Goal: Task Accomplishment & Management: Use online tool/utility

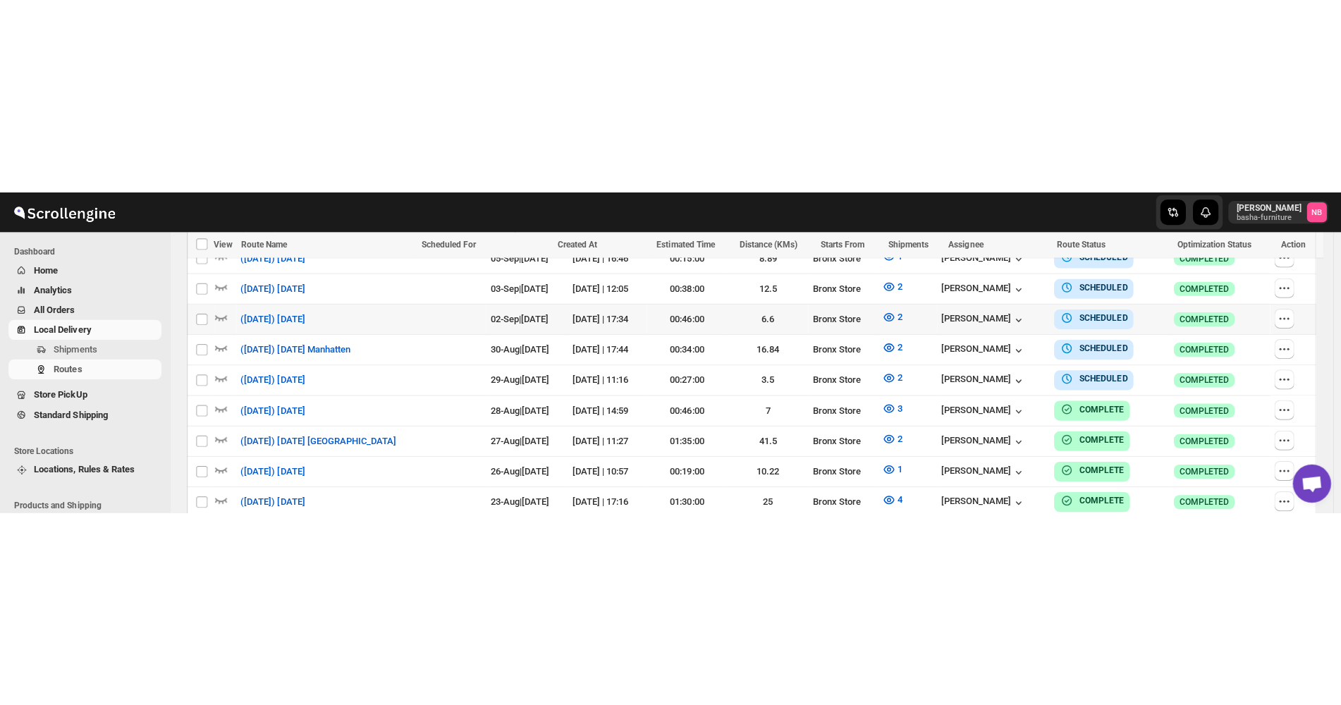
scroll to position [494, 0]
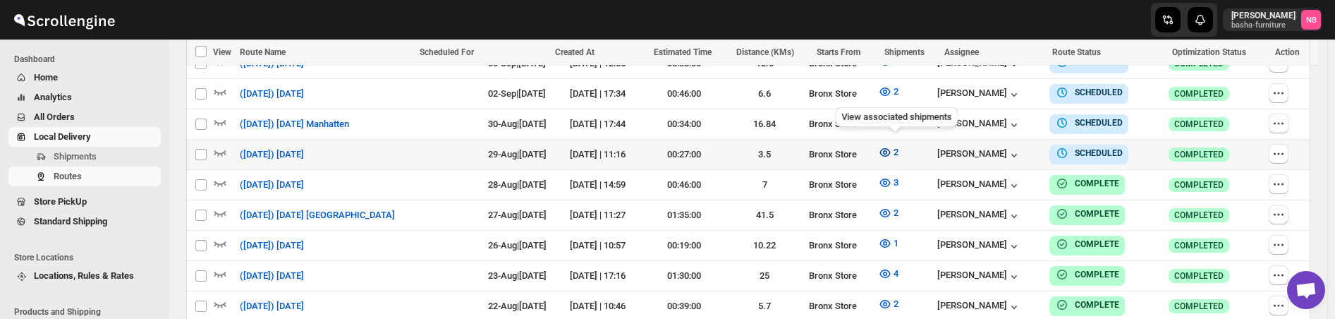
click at [890, 145] on icon "button" at bounding box center [885, 152] width 14 height 14
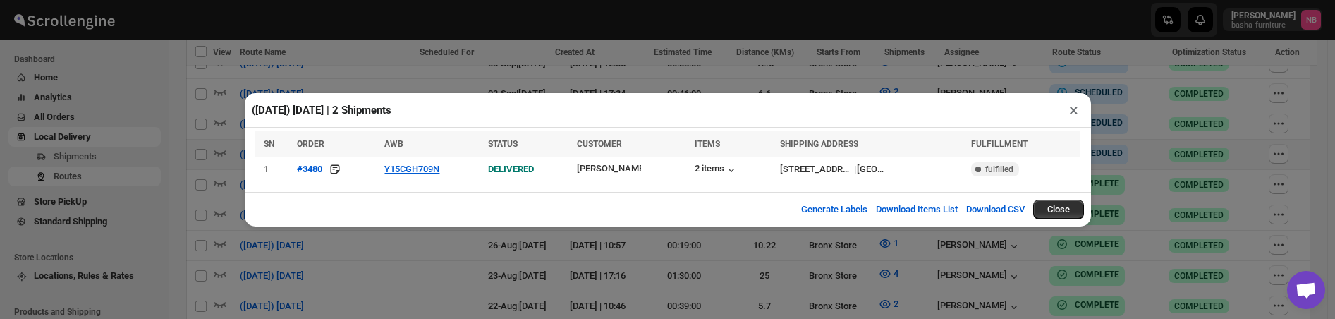
click at [677, 263] on div "([DATE]) [DATE] | 2 Shipments × SN ORDER AWB STATUS CUSTOMER ITEMS SHIPPING ADD…" at bounding box center [667, 159] width 1335 height 319
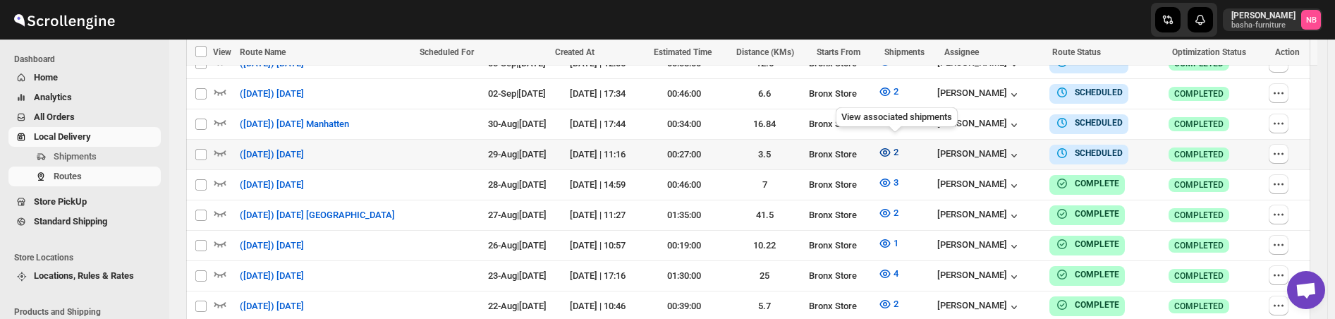
click at [890, 146] on icon "button" at bounding box center [885, 152] width 14 height 14
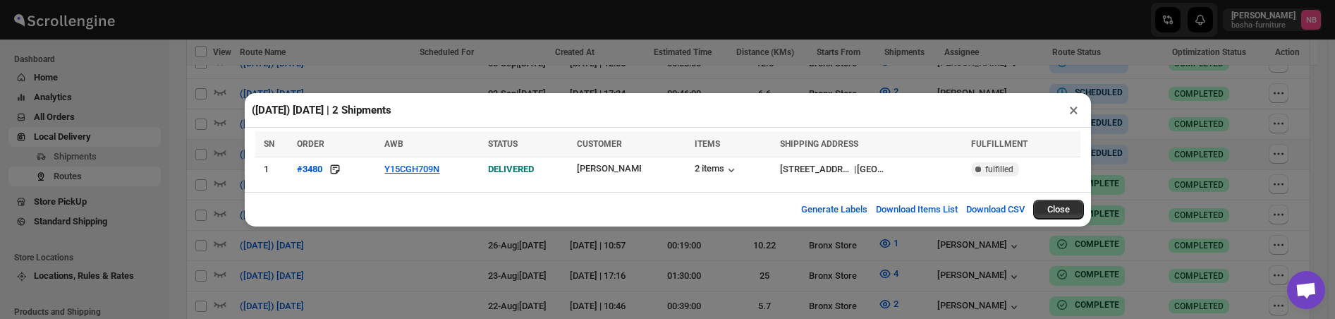
click at [787, 277] on div "([DATE]) [DATE] | 2 Shipments × SN ORDER AWB STATUS CUSTOMER ITEMS SHIPPING ADD…" at bounding box center [667, 159] width 1335 height 319
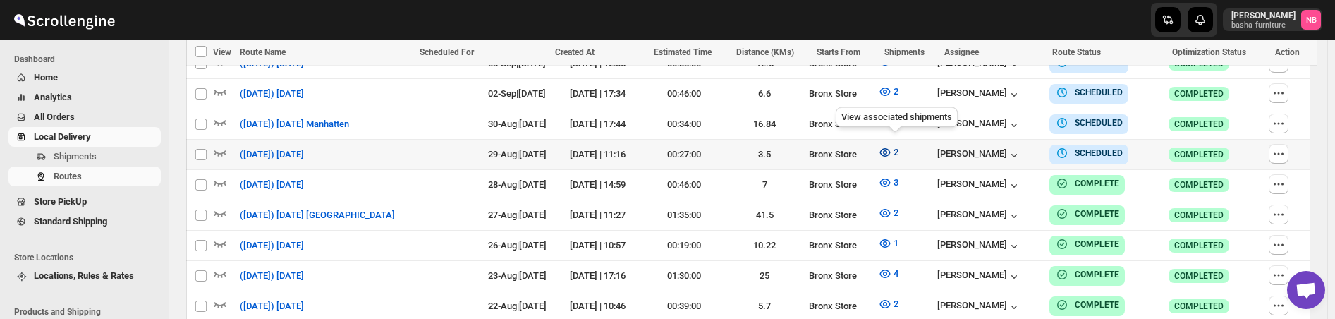
click at [890, 154] on button "2" at bounding box center [887, 152] width 37 height 23
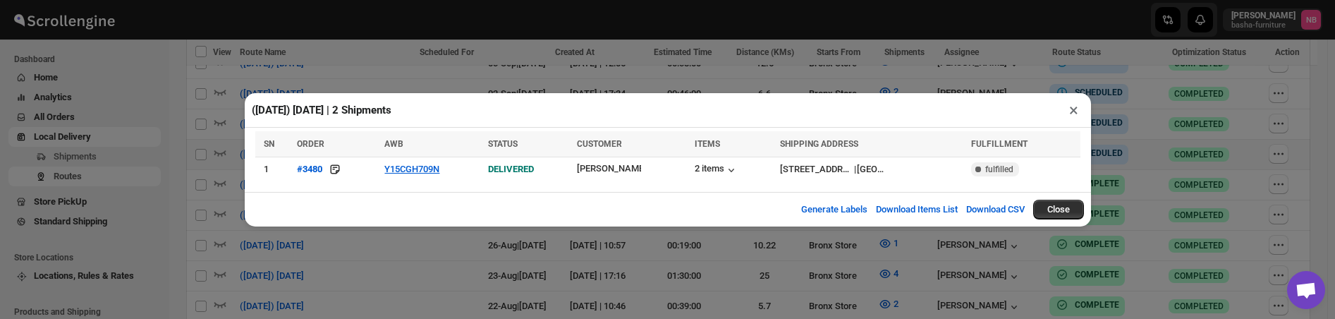
click at [520, 267] on div "([DATE]) [DATE] | 2 Shipments × SN ORDER AWB STATUS CUSTOMER ITEMS SHIPPING ADD…" at bounding box center [667, 159] width 1335 height 319
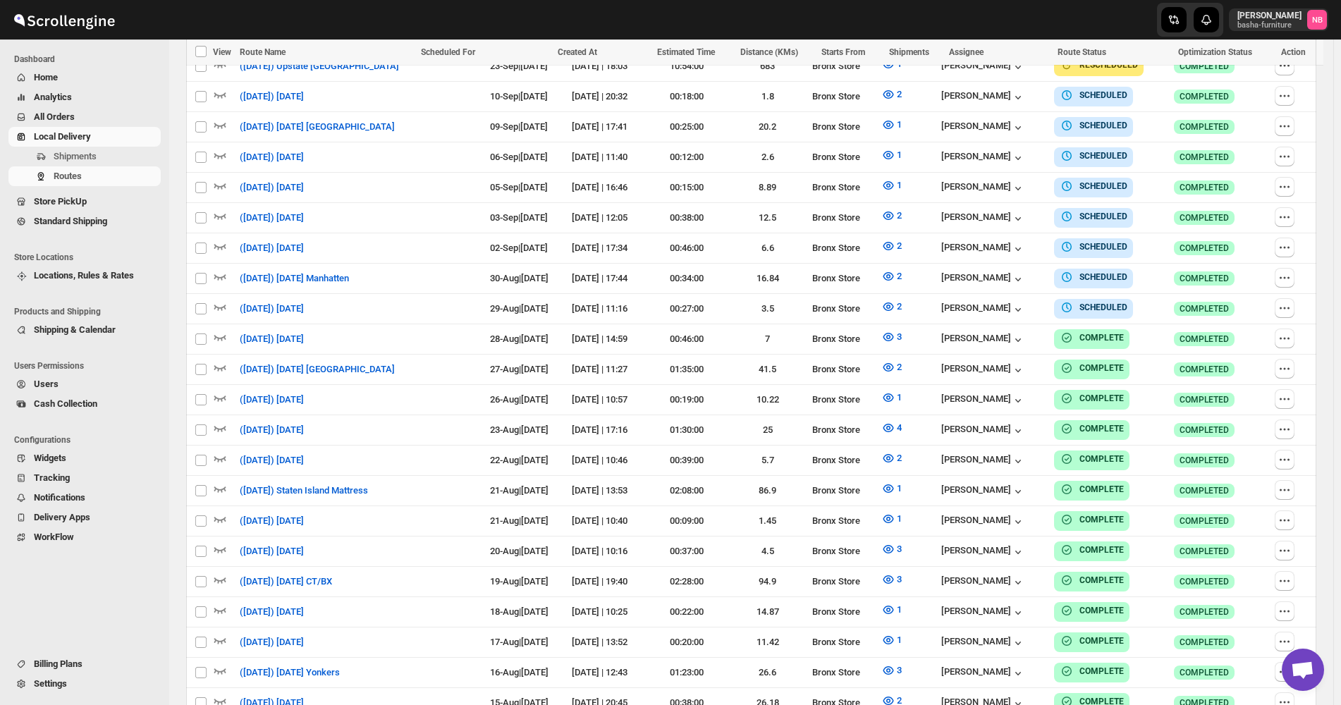
click at [81, 116] on span "All Orders" at bounding box center [96, 117] width 124 height 14
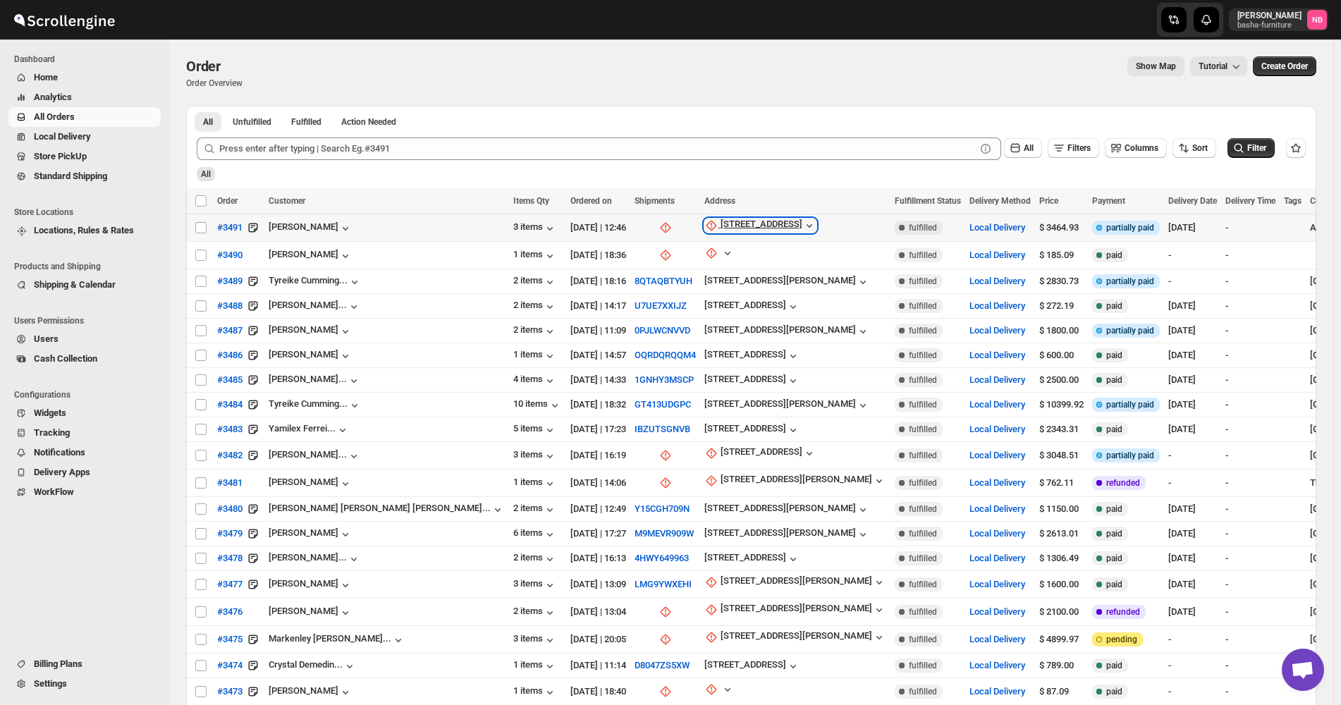
click at [721, 223] on div "[STREET_ADDRESS]" at bounding box center [762, 226] width 82 height 14
click at [721, 224] on div "[STREET_ADDRESS]" at bounding box center [762, 226] width 82 height 14
click at [642, 298] on span "Update manually" at bounding box center [654, 301] width 67 height 11
select select "US"
select select "[US_STATE]"
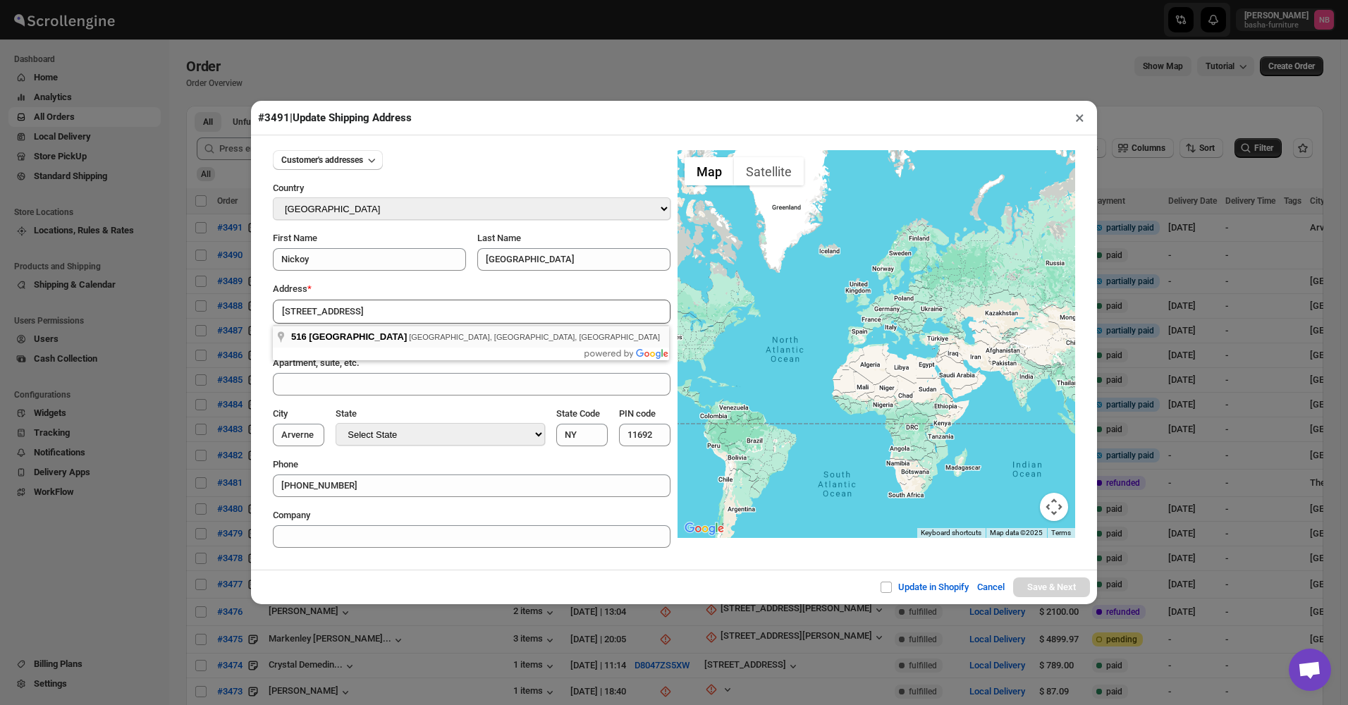
type input "[STREET_ADDRESS]"
type input "[GEOGRAPHIC_DATA]"
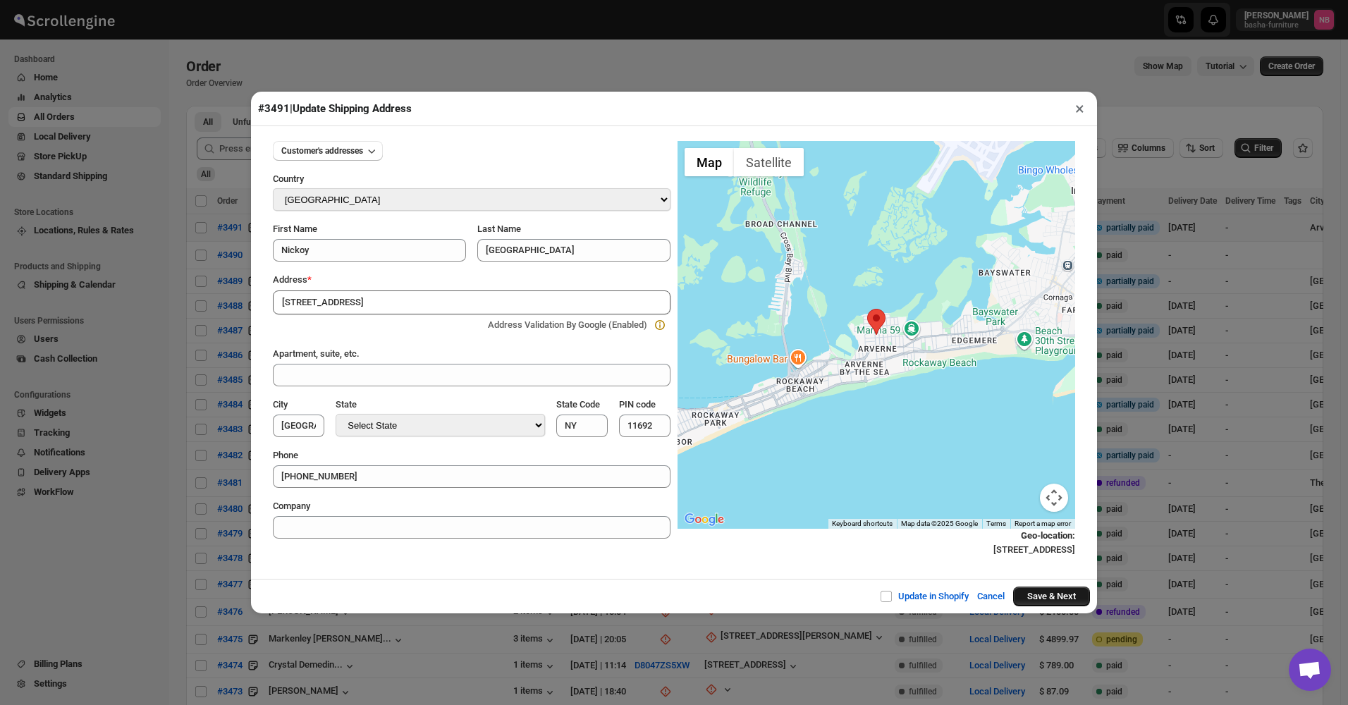
click at [1047, 318] on button "Save & Next" at bounding box center [1051, 597] width 77 height 20
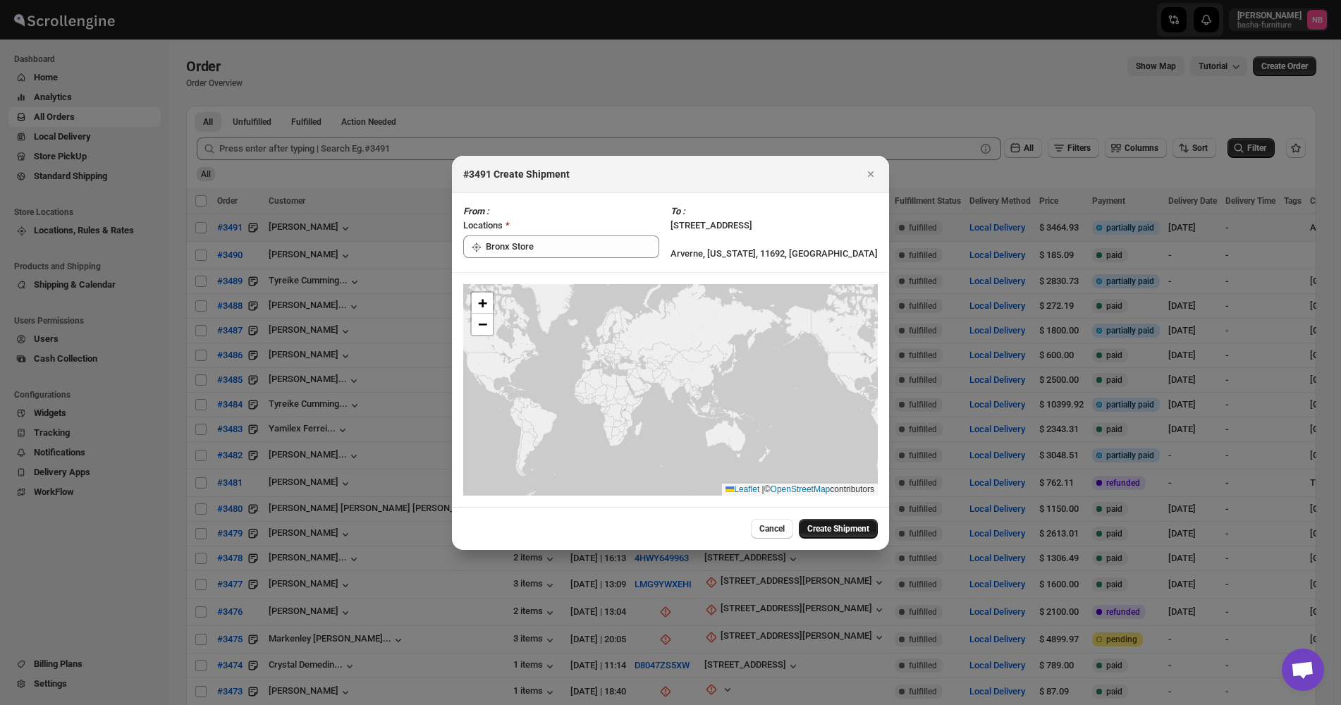
click at [837, 318] on span "Create Shipment" at bounding box center [838, 528] width 62 height 11
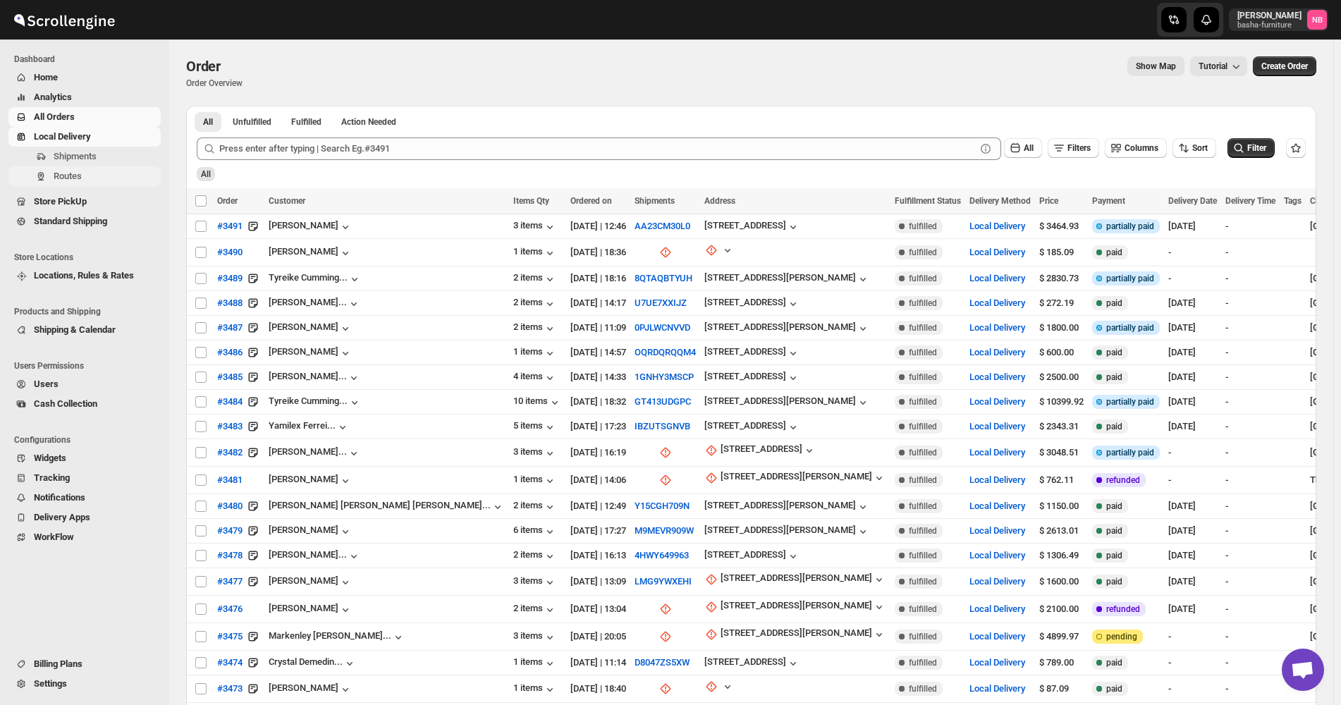
click at [98, 173] on span "Routes" at bounding box center [106, 176] width 104 height 14
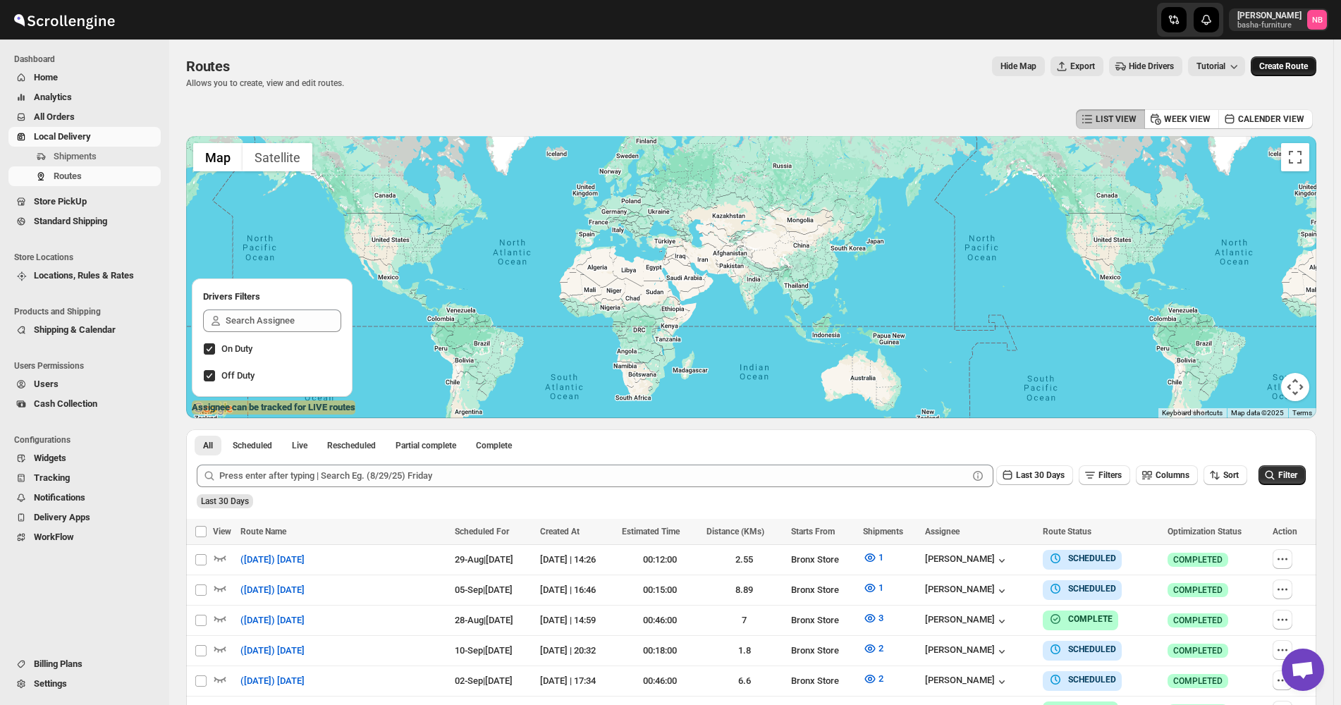
click at [1282, 65] on span "Create Route" at bounding box center [1283, 66] width 49 height 11
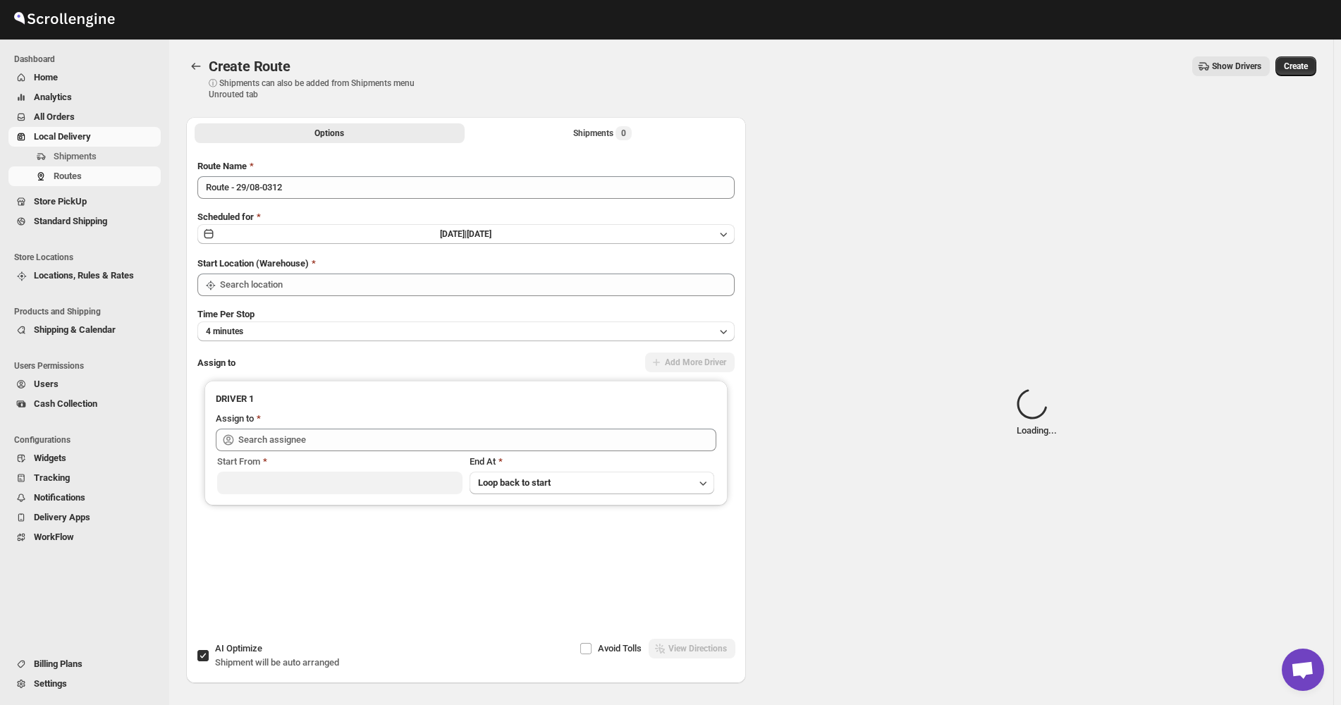
type input "Not Available"
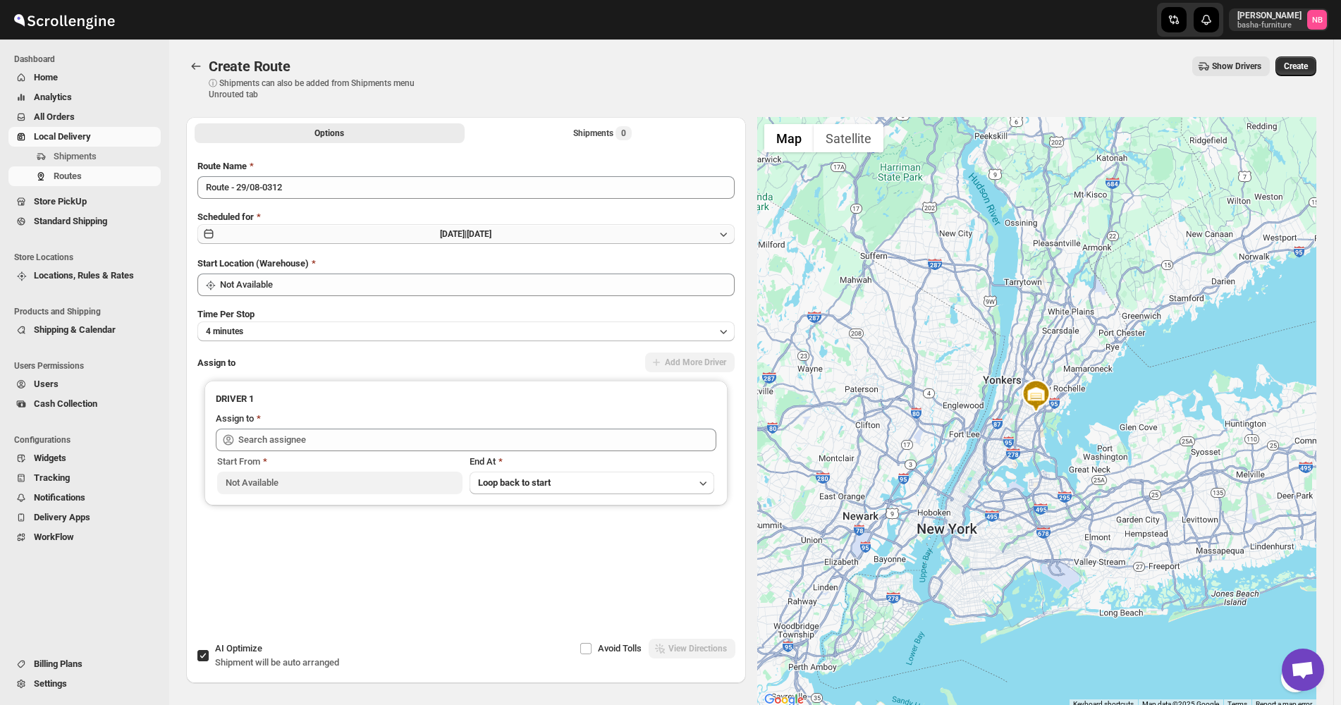
click at [473, 240] on button "[DATE] | [DATE]" at bounding box center [465, 234] width 537 height 20
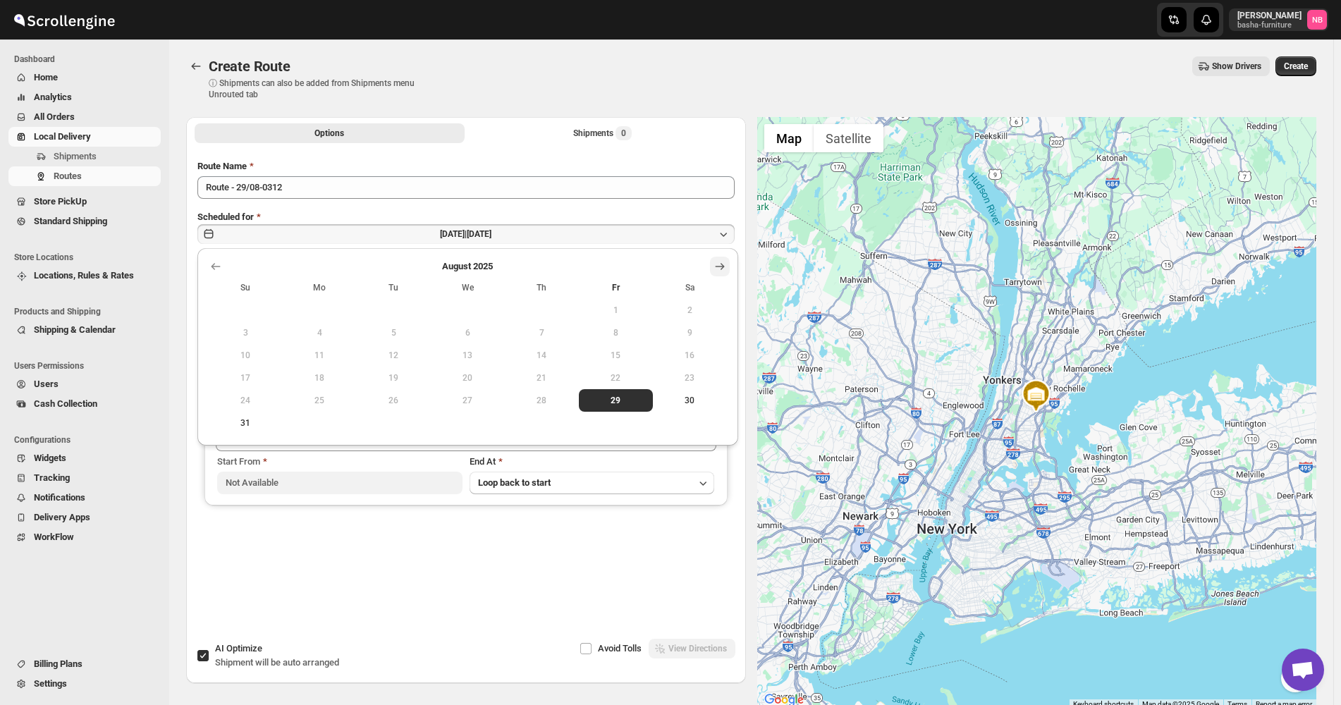
click at [724, 261] on icon "Show next month, September 2025" at bounding box center [720, 266] width 14 height 14
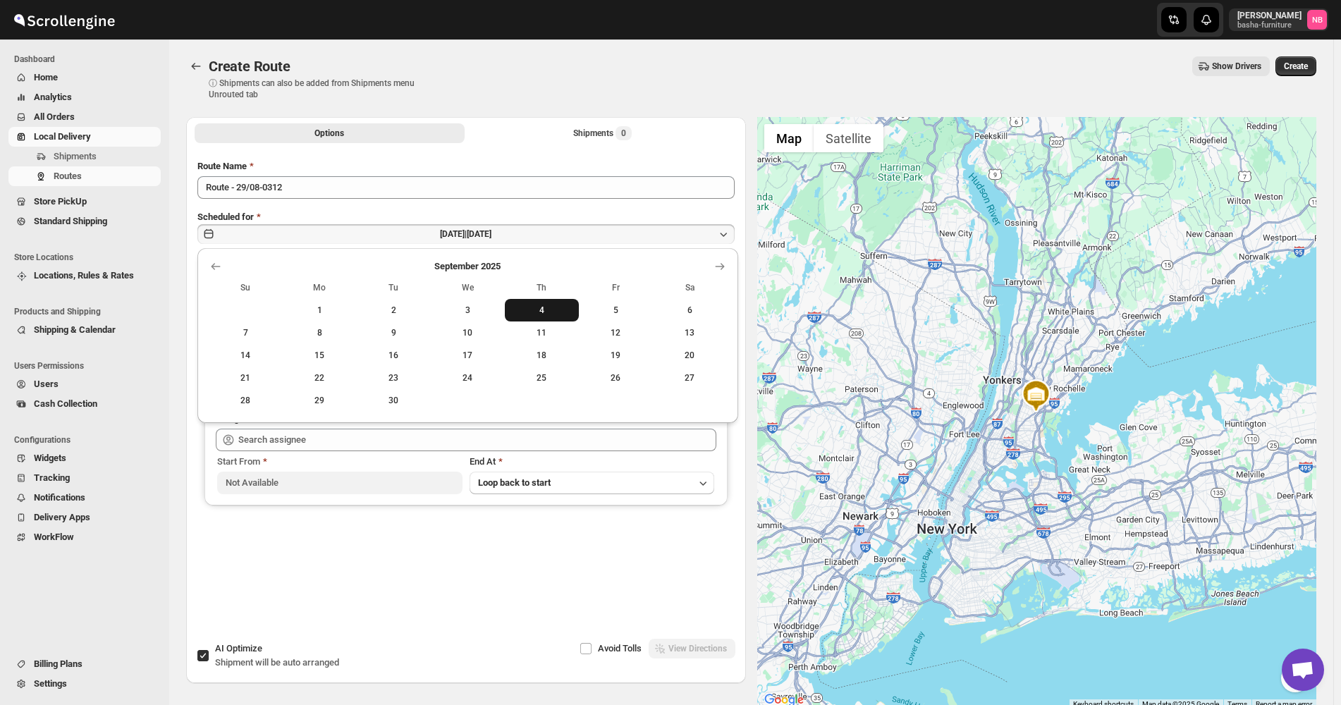
click at [526, 310] on span "4" at bounding box center [542, 310] width 63 height 11
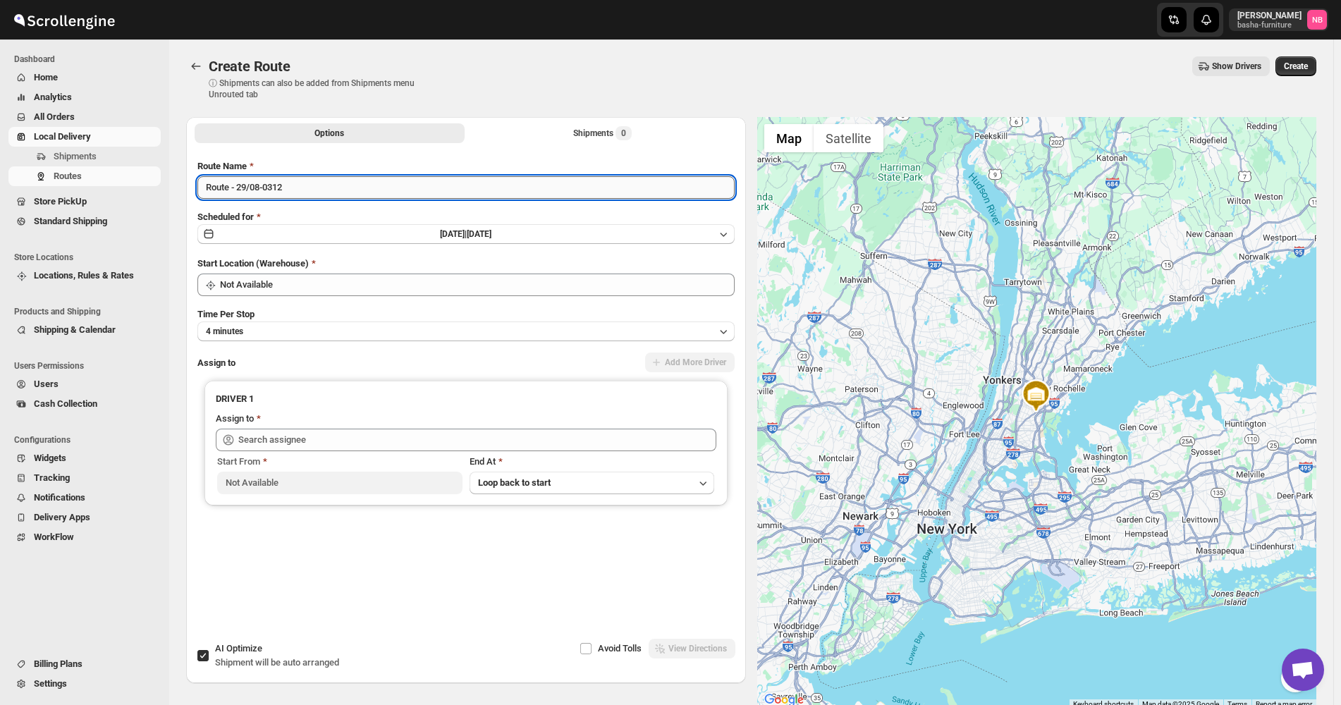
click at [379, 196] on input "Route - 29/08-0312" at bounding box center [465, 187] width 537 height 23
type input "([DATE]) [DATE]"
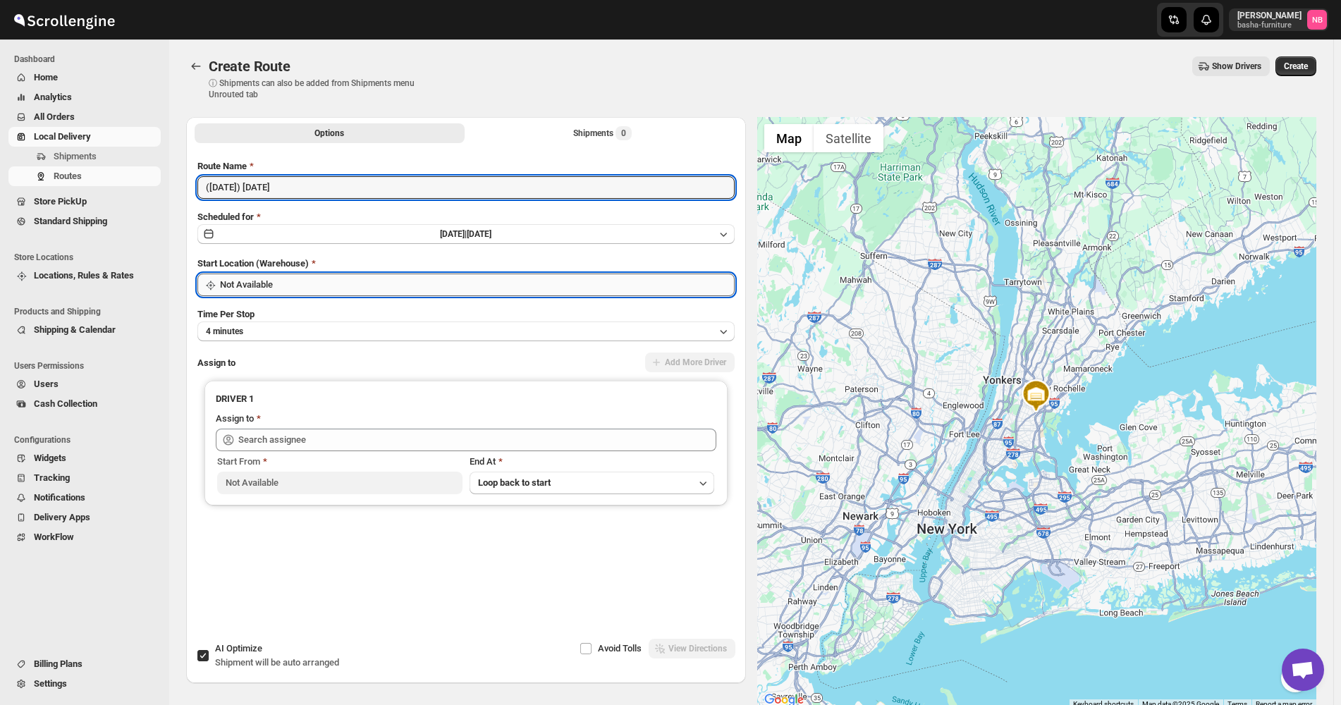
click at [371, 278] on input "Not Available" at bounding box center [477, 285] width 515 height 23
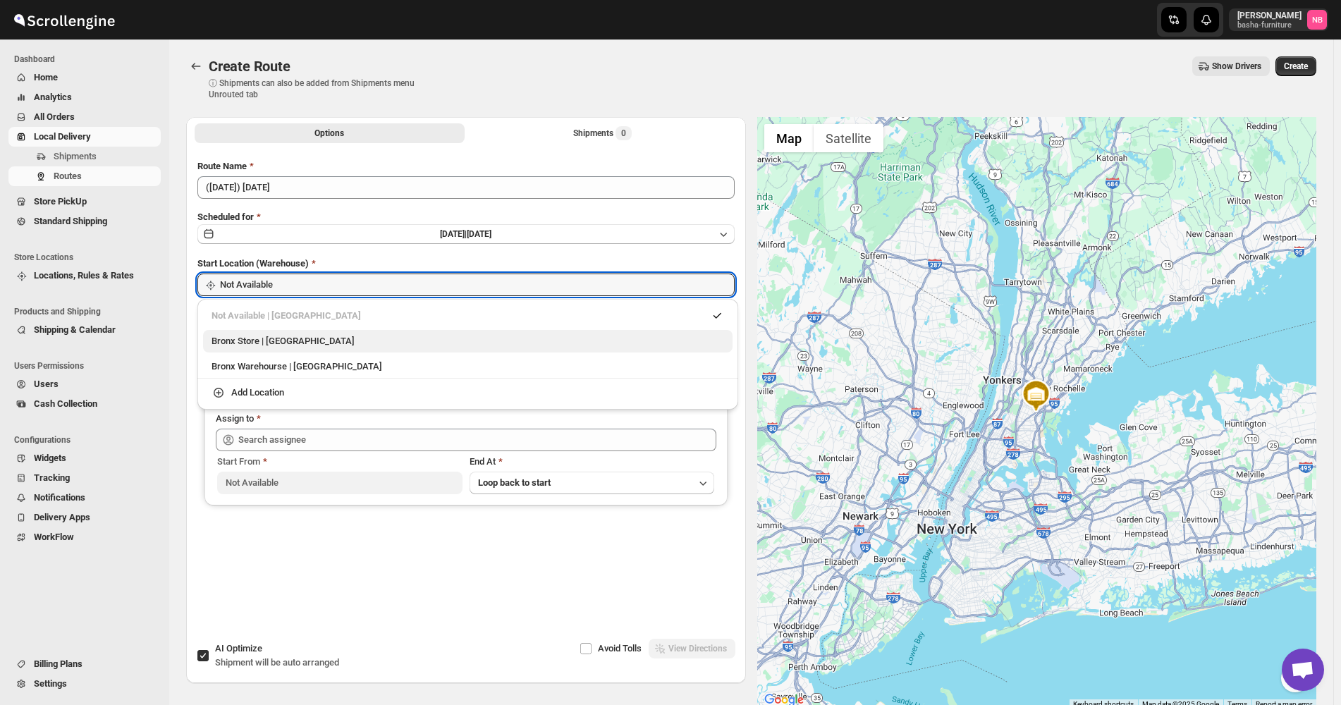
click at [328, 318] on div "Bronx Store | [GEOGRAPHIC_DATA]" at bounding box center [468, 341] width 513 height 14
type input "Bronx Store"
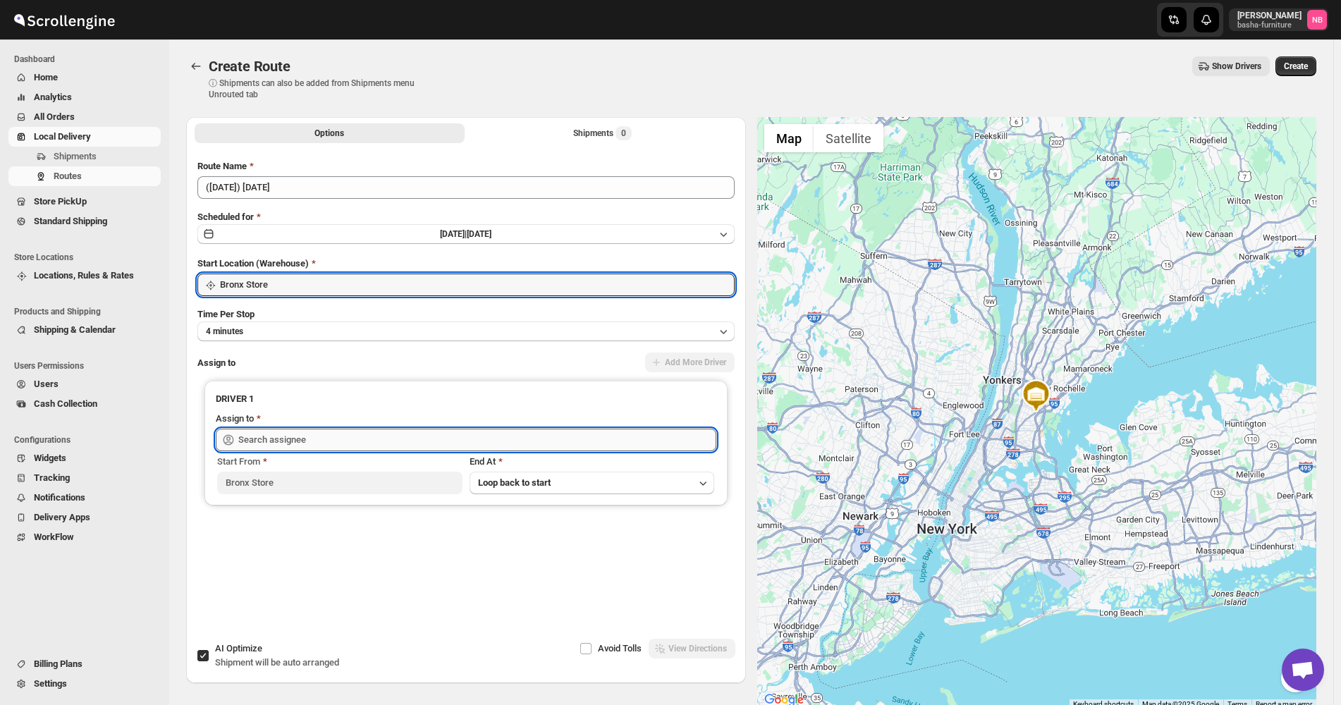
click at [332, 318] on input "text" at bounding box center [477, 440] width 478 height 23
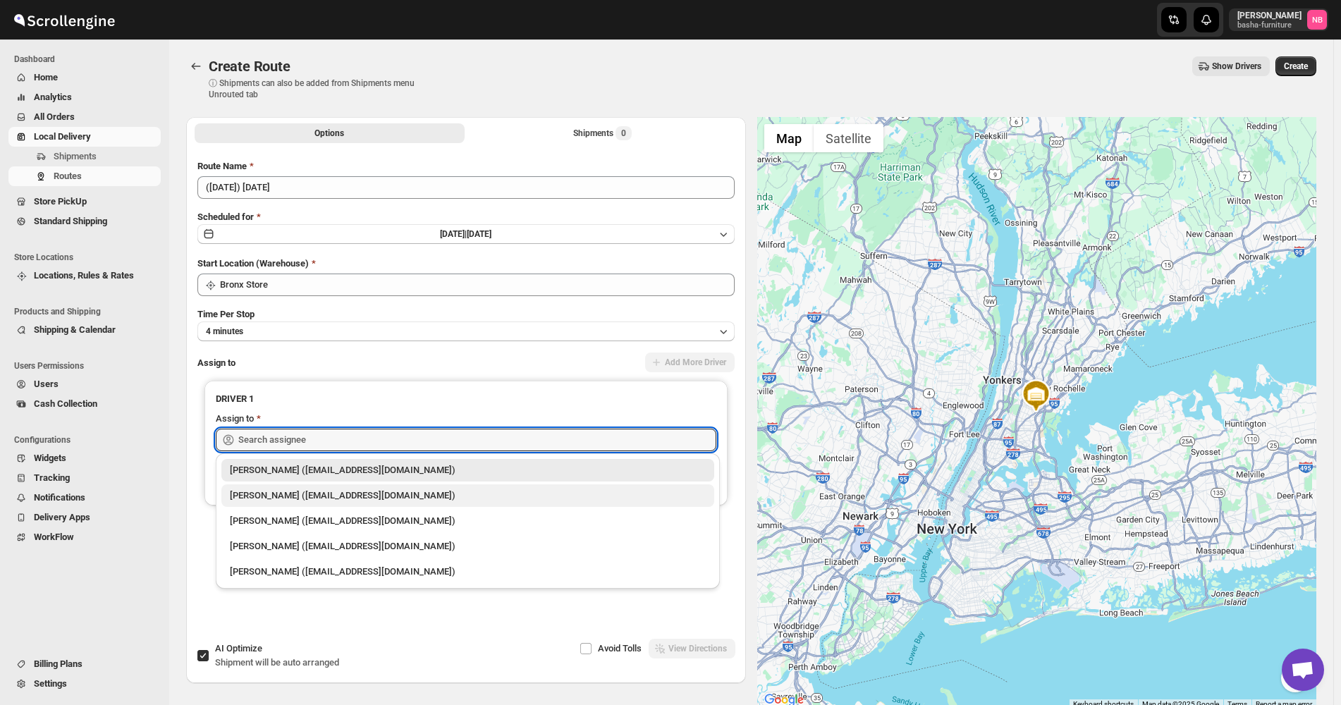
click at [319, 318] on div "[PERSON_NAME] ([EMAIL_ADDRESS][DOMAIN_NAME])" at bounding box center [468, 496] width 476 height 14
type input "[PERSON_NAME] ([EMAIL_ADDRESS][DOMAIN_NAME])"
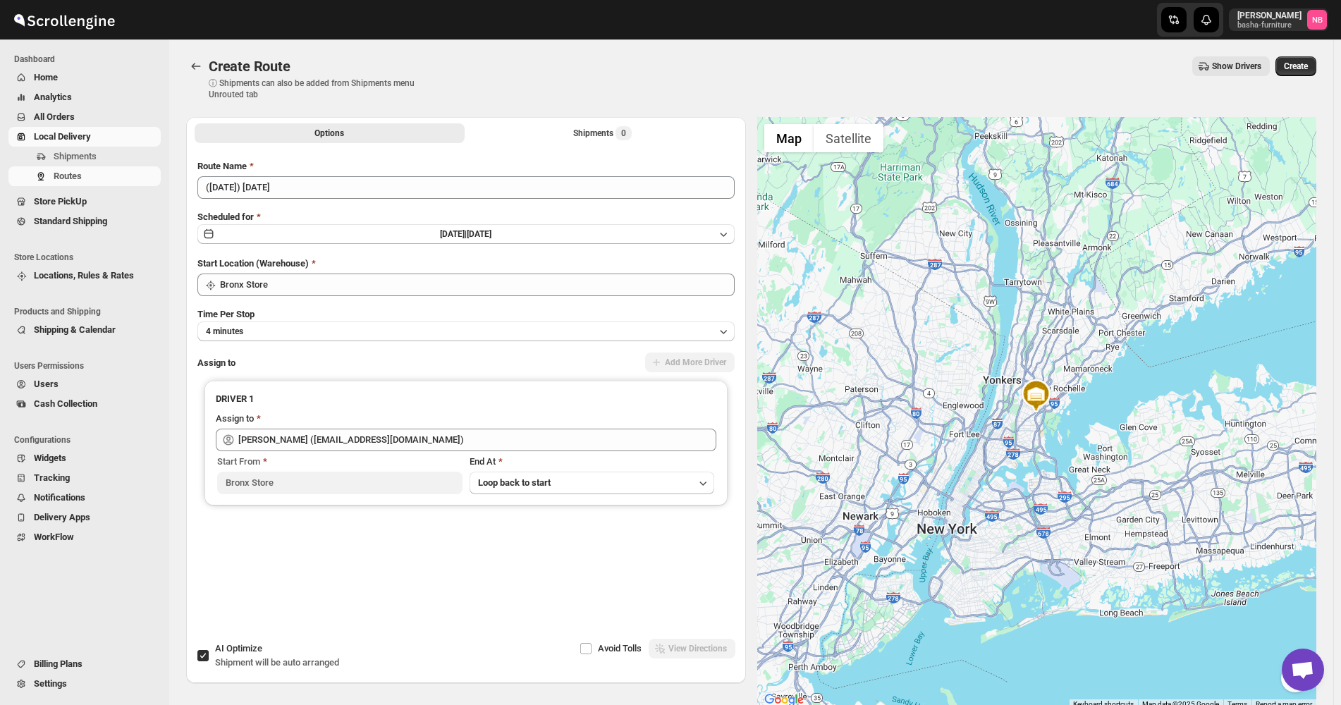
click at [289, 318] on div "Options Shipments 0 More views Options Shipments 0 More views Route Name ([DATE…" at bounding box center [466, 378] width 560 height 522
click at [544, 124] on button "Shipments 0" at bounding box center [602, 133] width 270 height 20
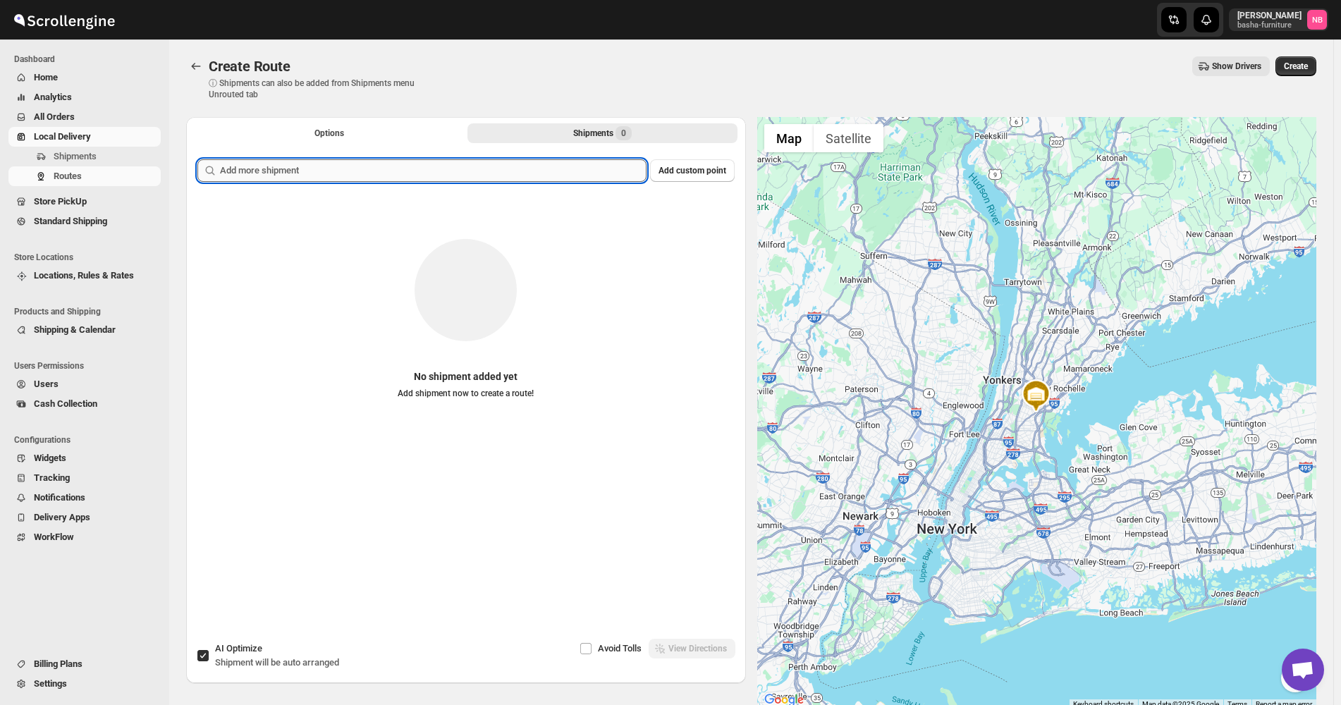
click at [530, 169] on input "text" at bounding box center [433, 170] width 427 height 23
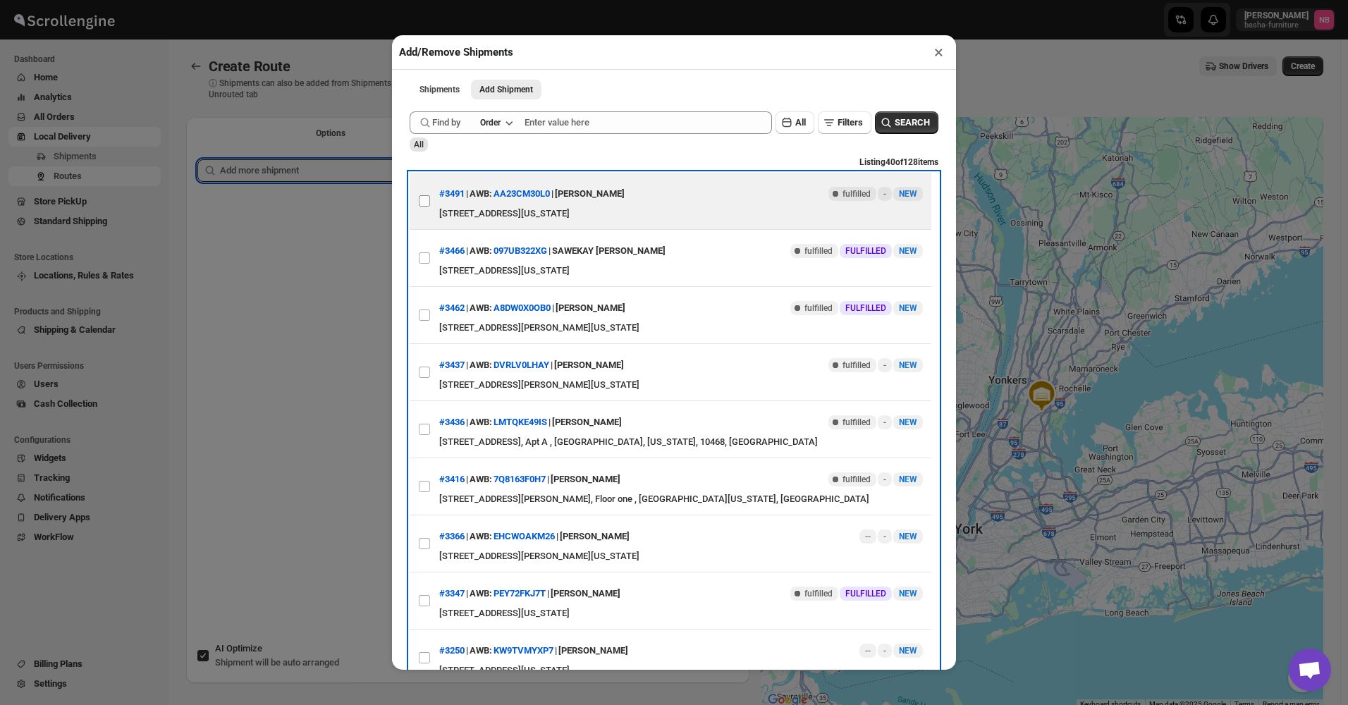
click at [417, 205] on label "View details for 68b1fb9ac0fa9a00bc70e40c" at bounding box center [425, 201] width 30 height 56
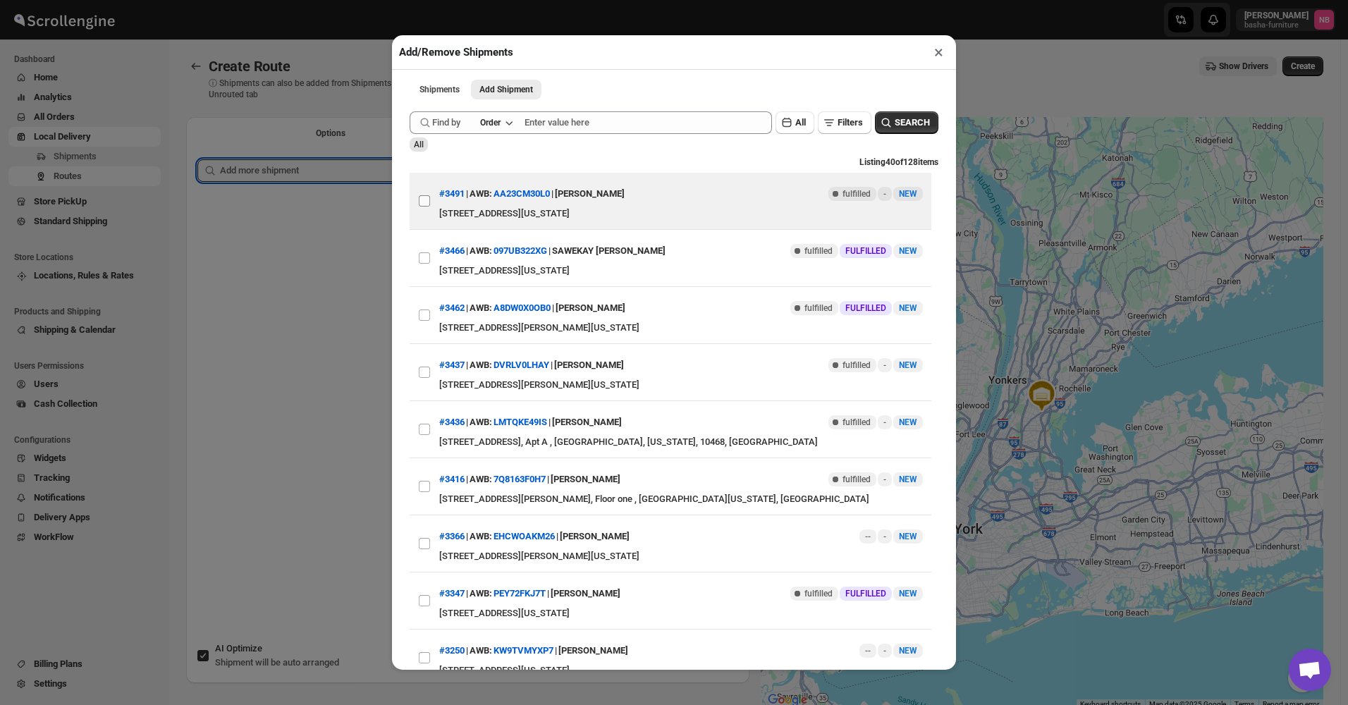
click at [419, 205] on input "View details for 68b1fb9ac0fa9a00bc70e40c" at bounding box center [424, 200] width 11 height 11
checkbox input "true"
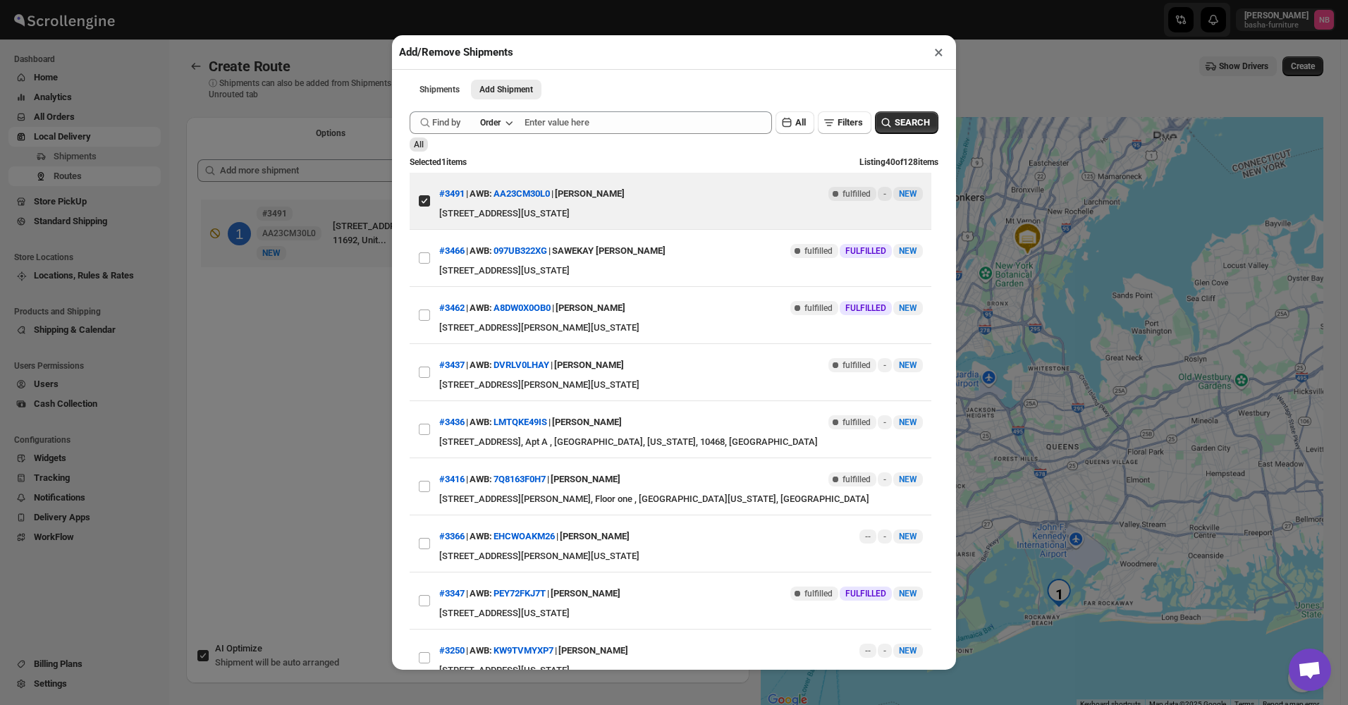
click at [336, 318] on div "Add/Remove Shipments × Shipments Add Shipment More views Shipments Add Shipment…" at bounding box center [674, 352] width 1348 height 705
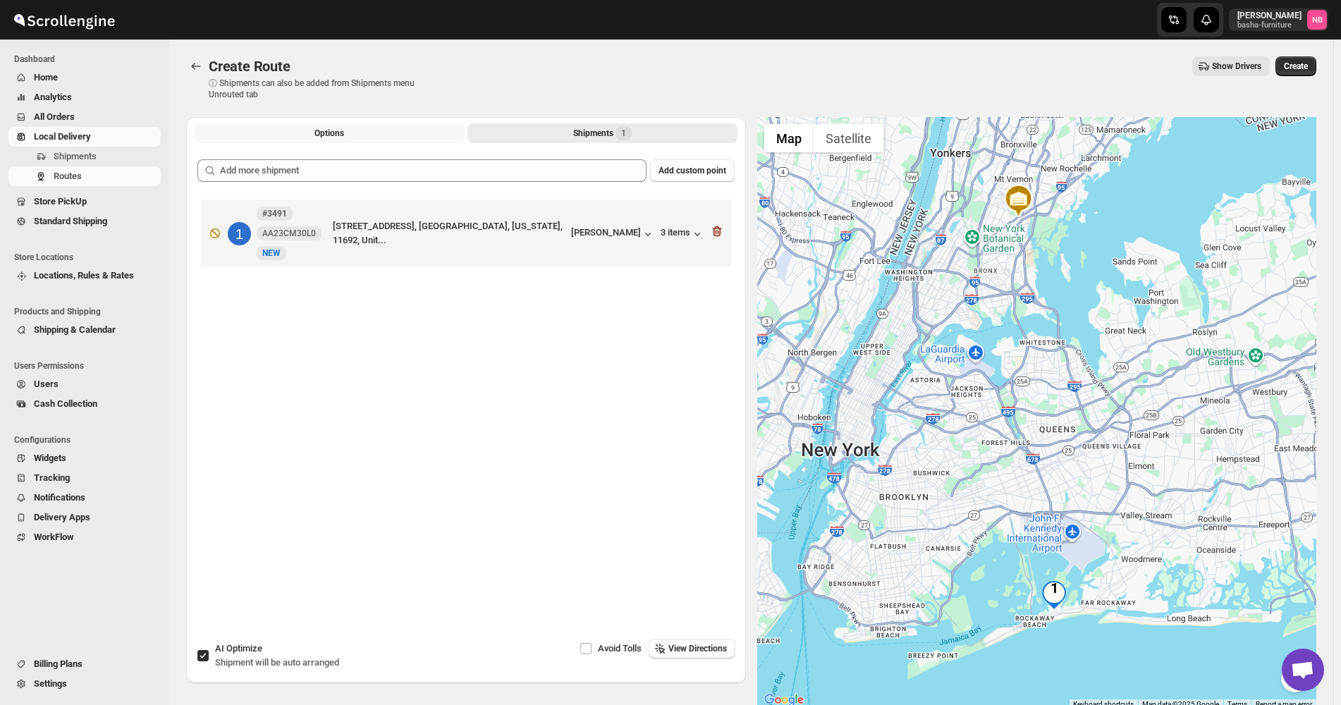
click at [316, 138] on span "Options" at bounding box center [329, 133] width 30 height 11
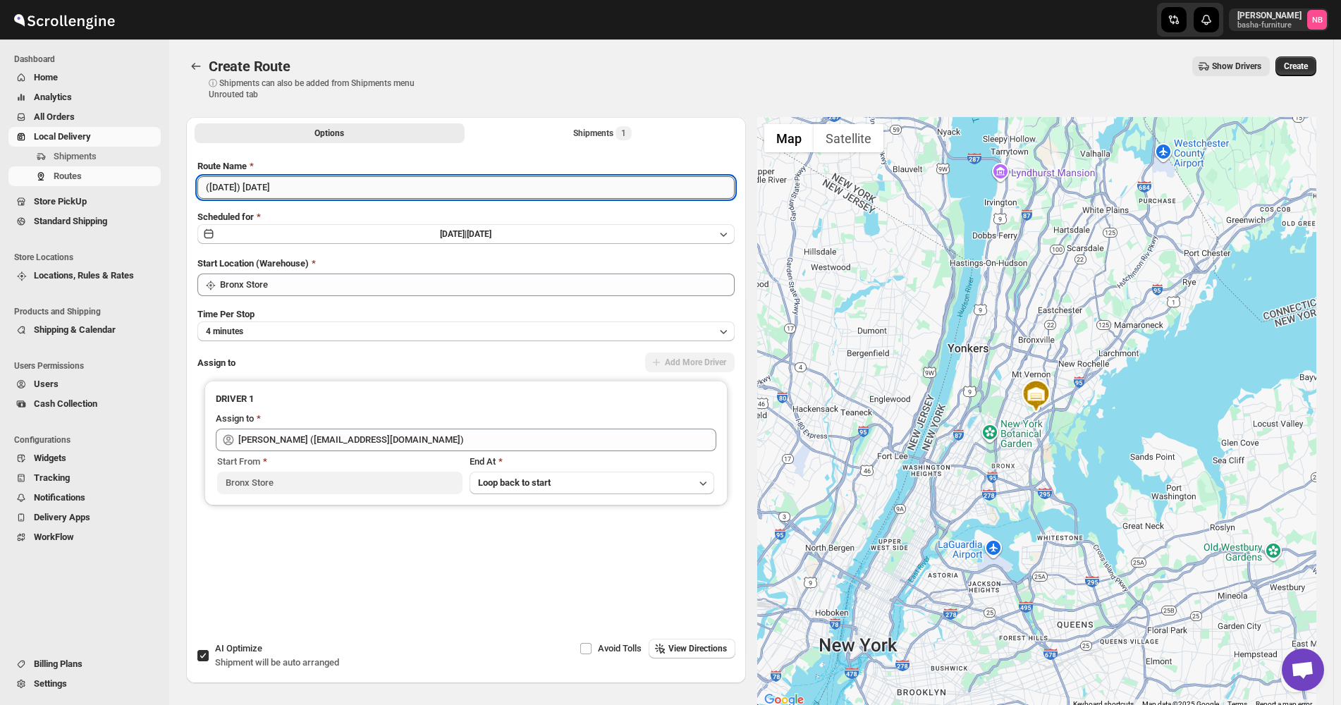
click at [427, 181] on input "([DATE]) [DATE]" at bounding box center [465, 187] width 537 height 23
type input "([DATE]) [DATE] [GEOGRAPHIC_DATA]"
click at [745, 98] on div "Create Route ⓘ Shipments can also be added from Shipments menu Unrouted tab Sho…" at bounding box center [751, 78] width 1130 height 44
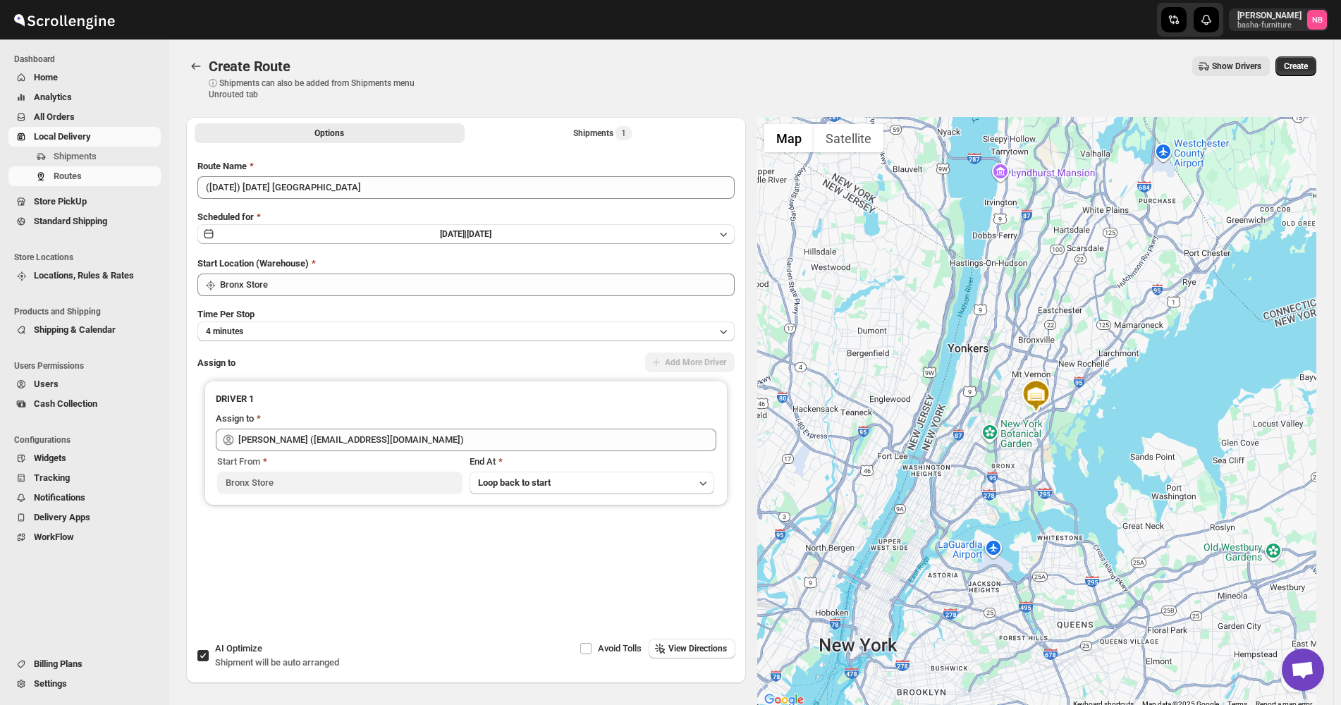
click at [775, 82] on div "Create Route ⓘ Shipments can also be added from Shipments menu Unrouted tab Sho…" at bounding box center [751, 78] width 1130 height 44
click at [748, 104] on div "Create Route. This page is ready Create Route ⓘ Shipments can also be added fro…" at bounding box center [751, 78] width 1130 height 78
click at [767, 94] on div "Create Route ⓘ Shipments can also be added from Shipments menu Unrouted tab Sho…" at bounding box center [751, 78] width 1130 height 44
click at [1306, 63] on span "Create" at bounding box center [1296, 66] width 24 height 11
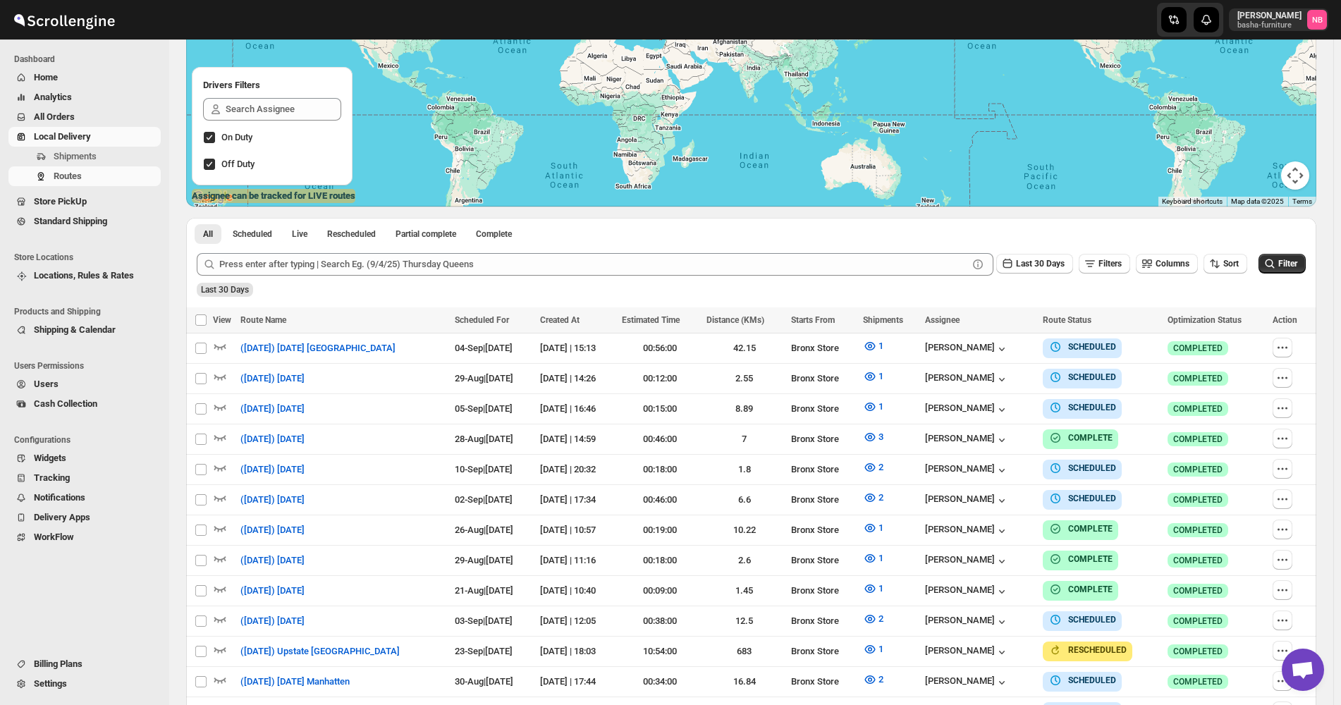
scroll to position [353, 0]
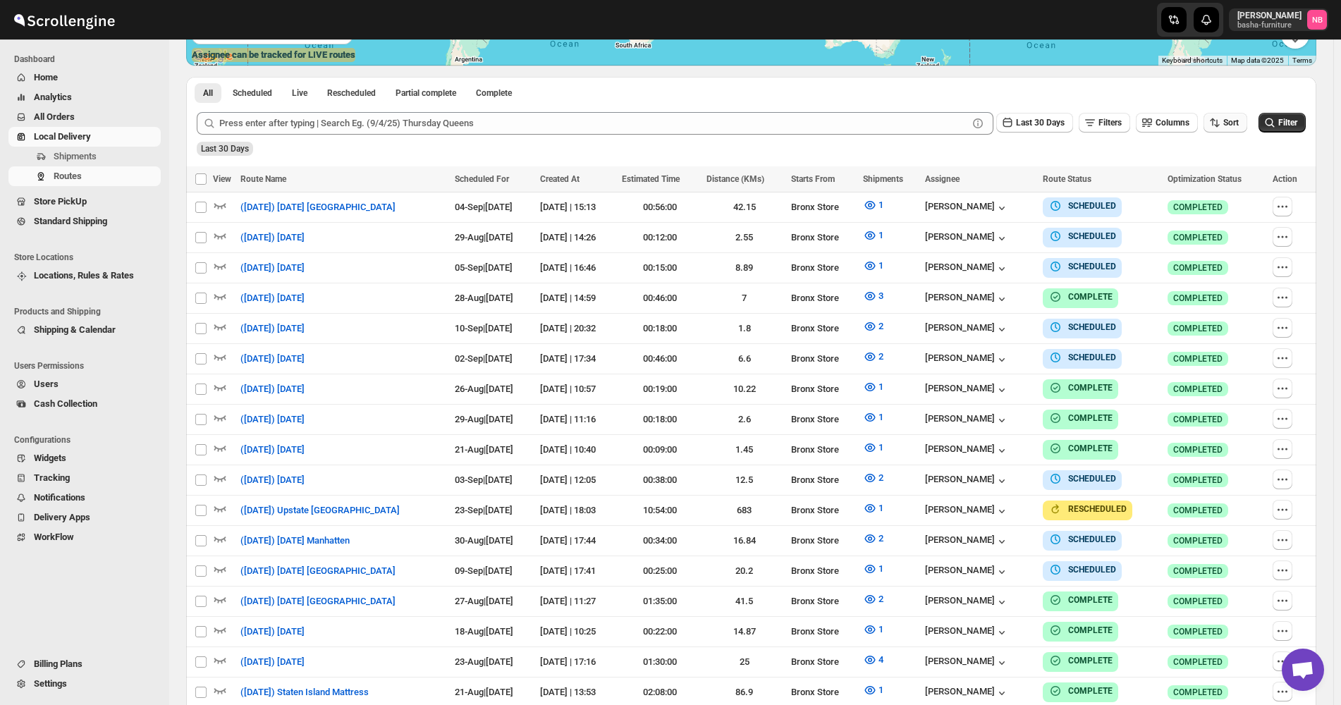
click at [1230, 123] on span "Sort" at bounding box center [1231, 123] width 16 height 10
click at [1214, 202] on div "Due Date" at bounding box center [1208, 199] width 37 height 14
click at [1048, 128] on span "Last 30 Days" at bounding box center [1040, 123] width 49 height 10
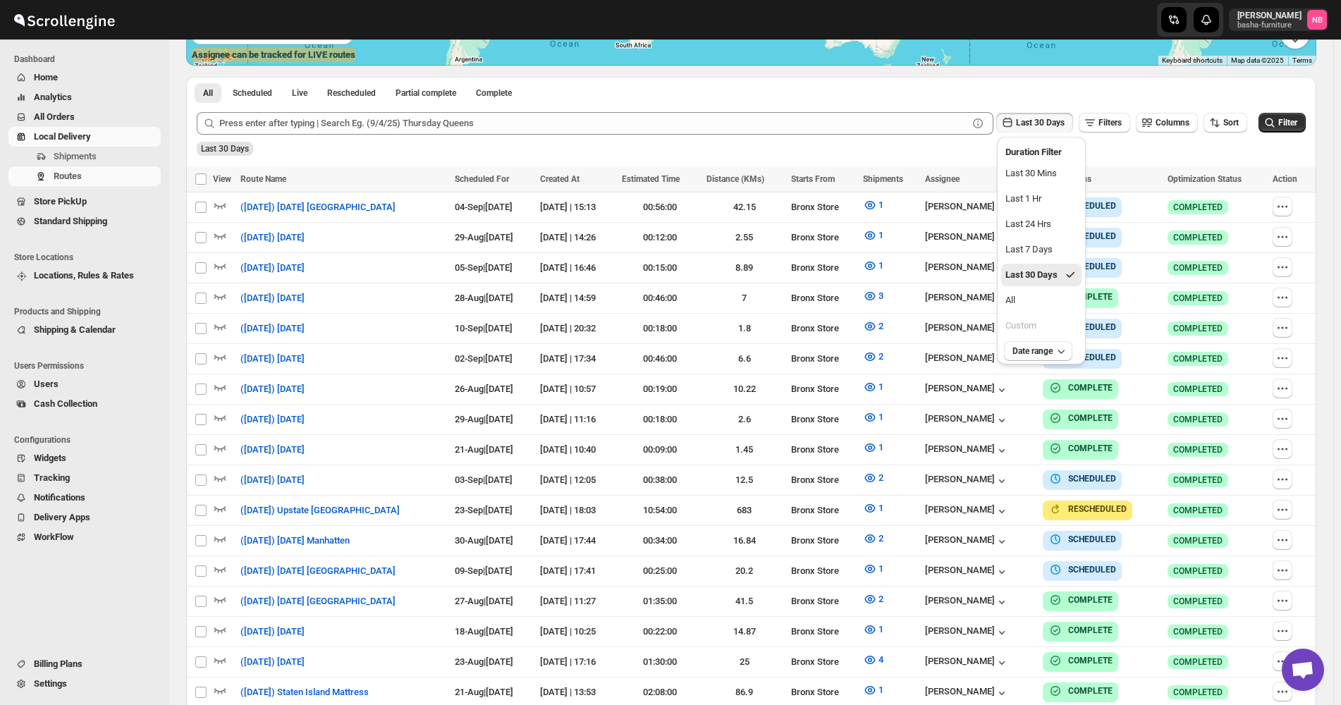
drag, startPoint x: 1033, startPoint y: 308, endPoint x: 1166, endPoint y: 249, distance: 145.2
click at [1034, 307] on button "All" at bounding box center [1041, 300] width 80 height 23
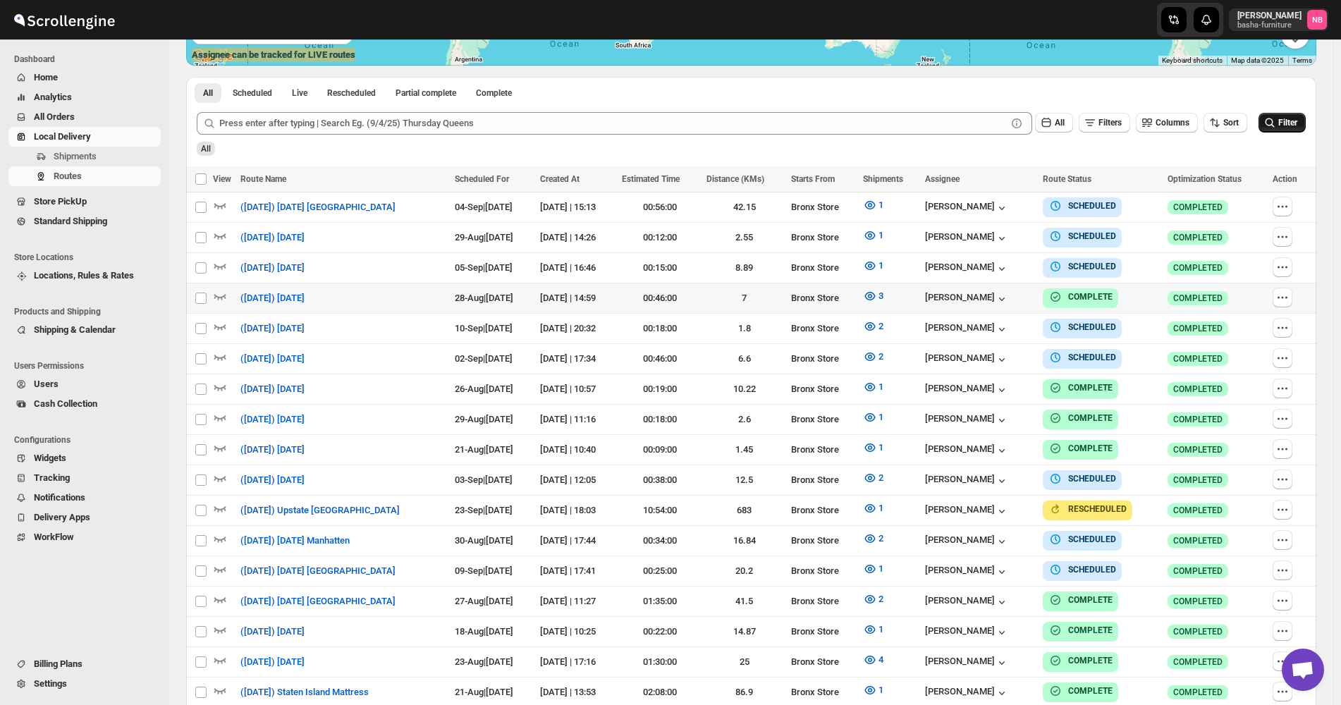
click at [1306, 120] on button "Filter" at bounding box center [1282, 123] width 47 height 20
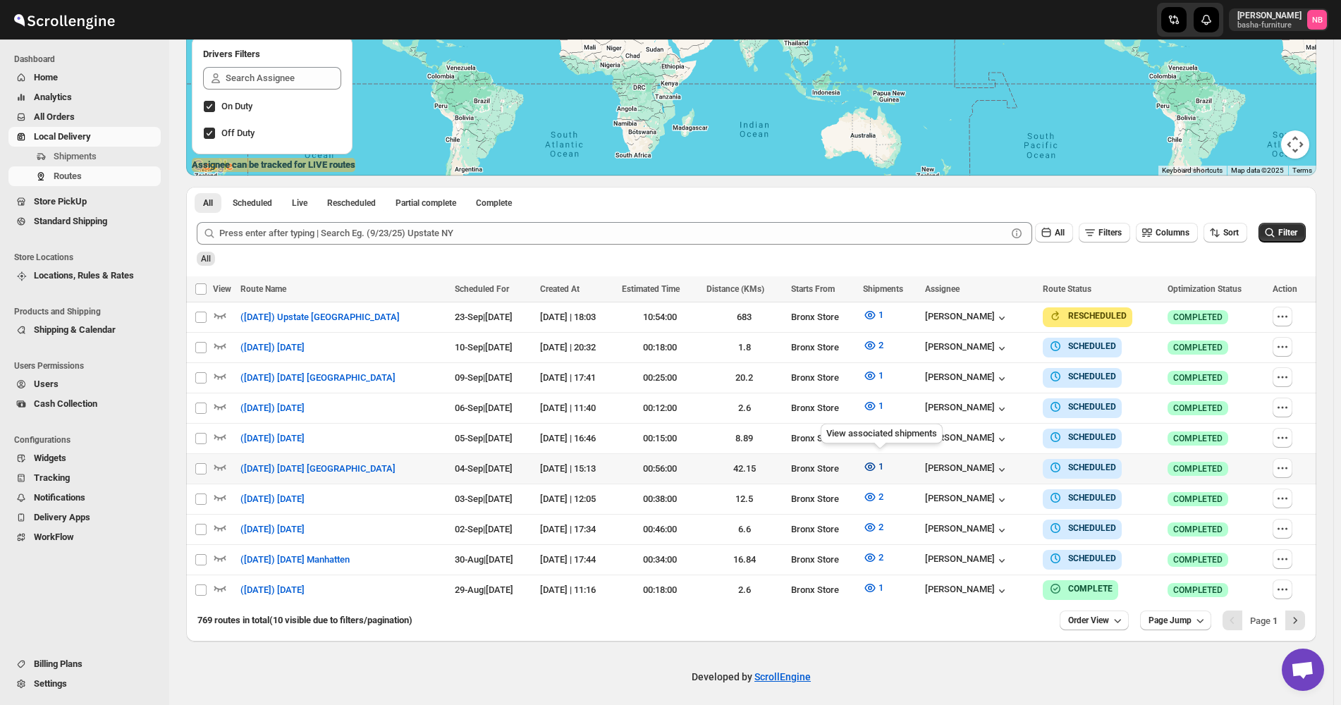
click at [884, 318] on span "1" at bounding box center [881, 466] width 5 height 11
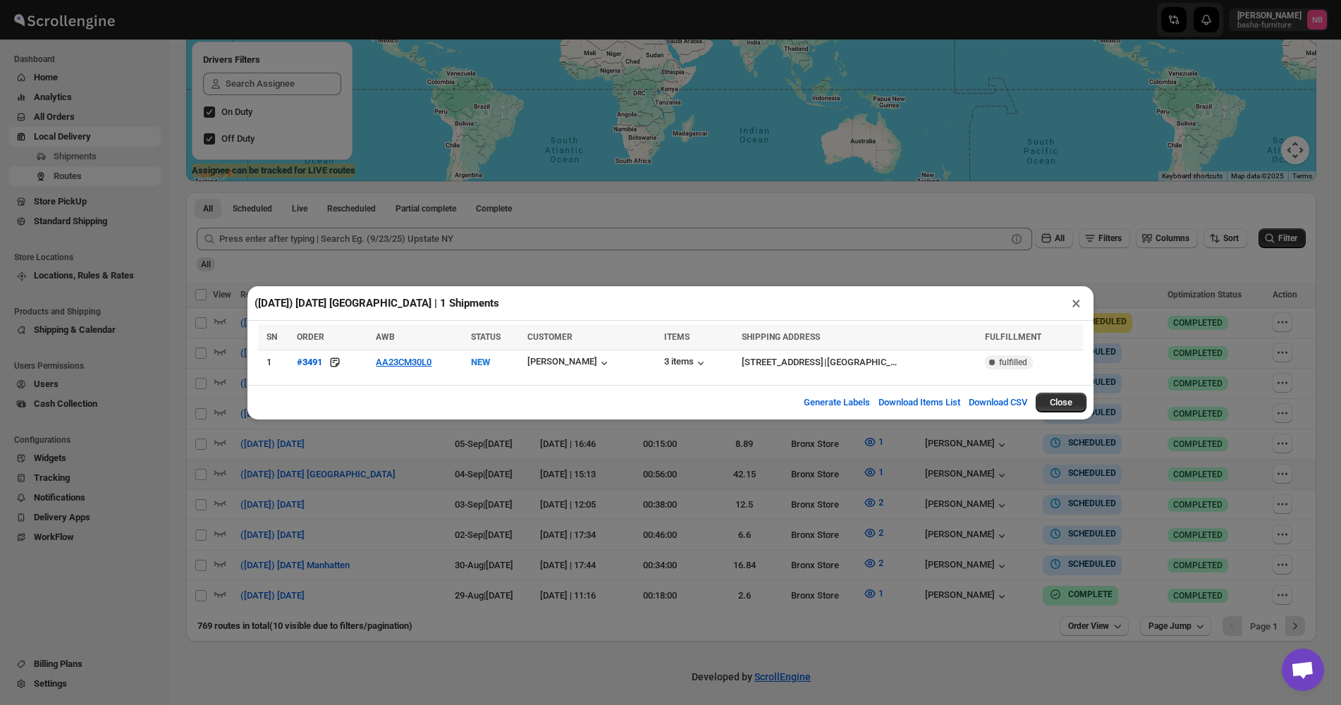
click at [1076, 306] on button "×" at bounding box center [1076, 303] width 20 height 20
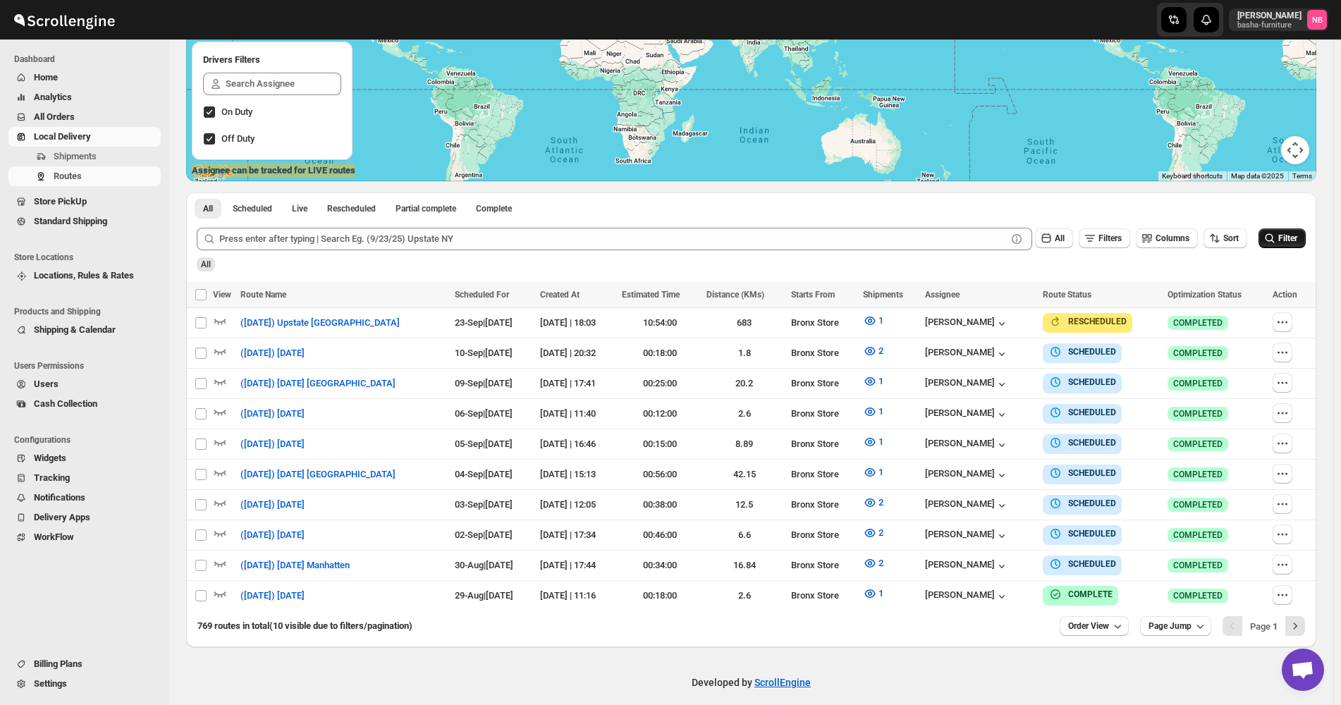
click at [1301, 230] on button "Filter" at bounding box center [1282, 238] width 47 height 20
